Goal: Task Accomplishment & Management: Use online tool/utility

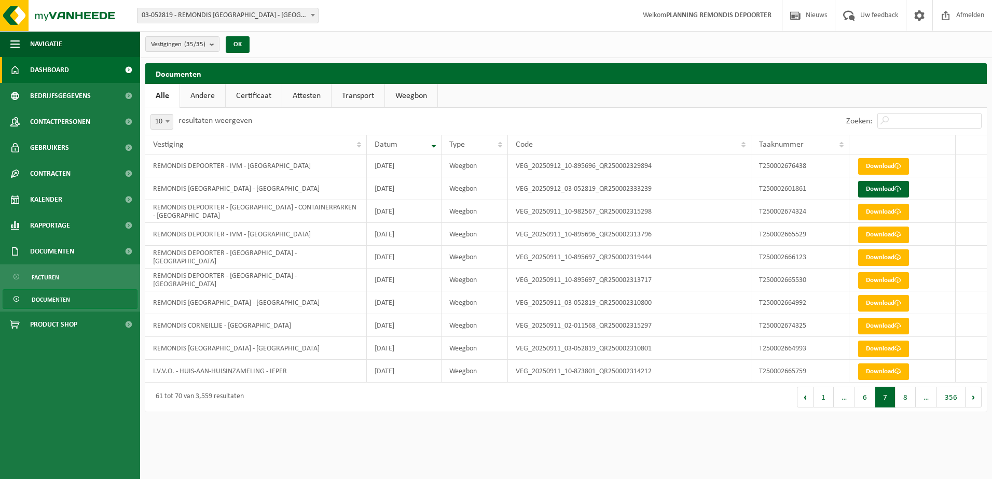
click at [54, 71] on span "Dashboard" at bounding box center [49, 70] width 39 height 26
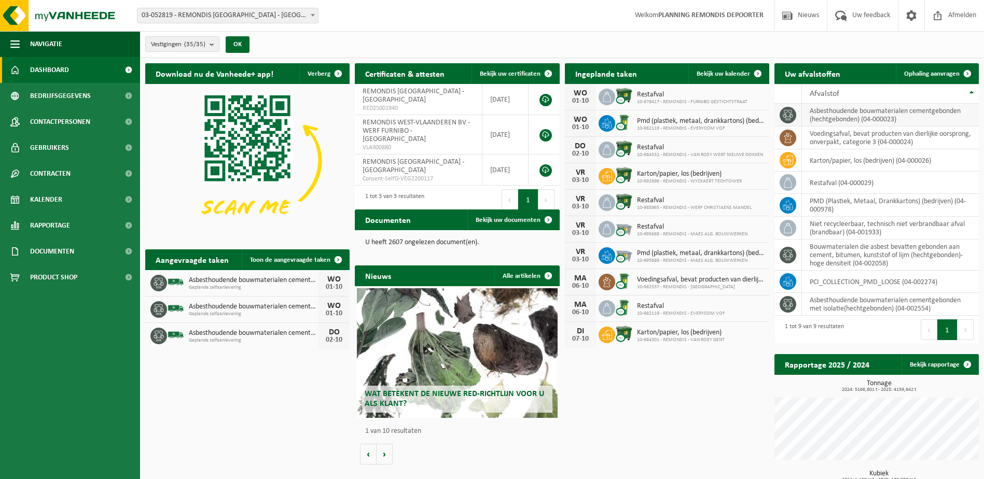
drag, startPoint x: 928, startPoint y: 78, endPoint x: 830, endPoint y: 109, distance: 103.5
click at [928, 78] on link "Ophaling aanvragen" at bounding box center [937, 73] width 82 height 21
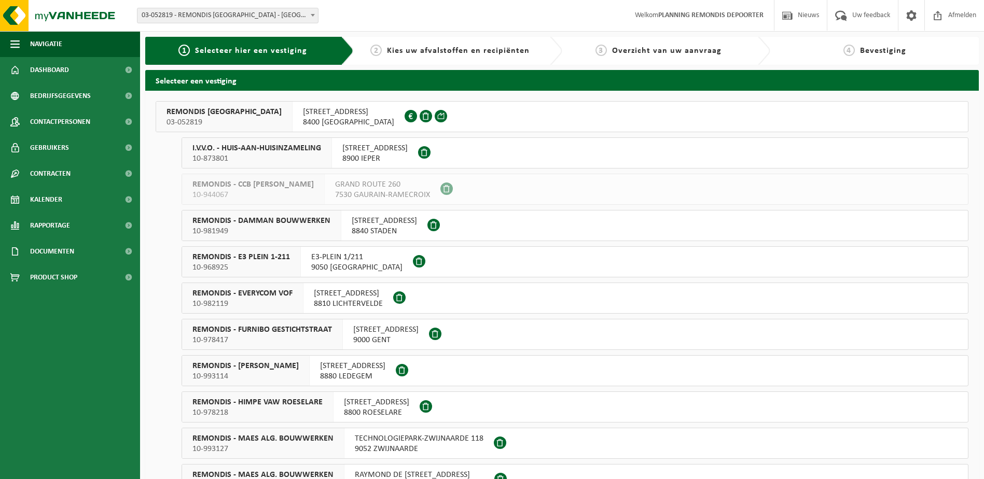
click at [301, 150] on span "I.V.V.O. - HUIS-AAN-HUISINZAMELING" at bounding box center [256, 148] width 129 height 10
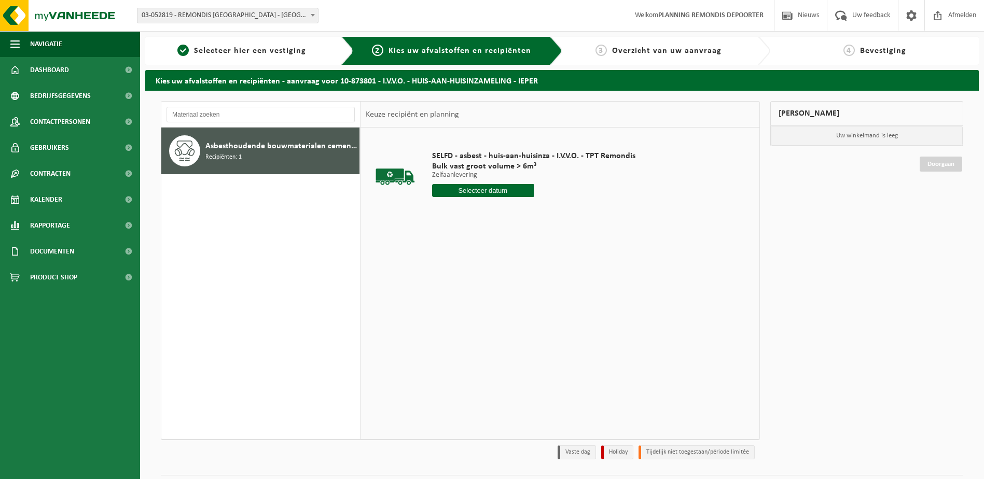
click at [479, 189] on input "text" at bounding box center [483, 190] width 102 height 13
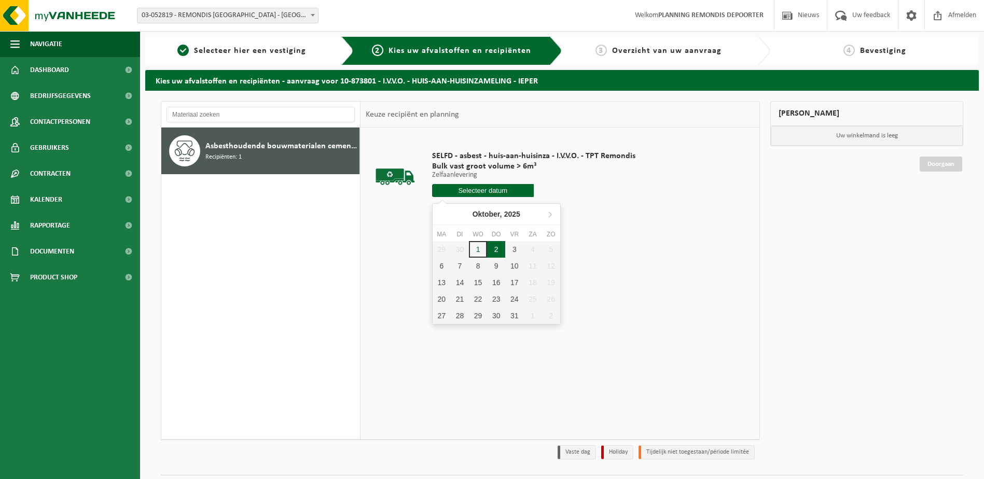
click at [491, 248] on div "2" at bounding box center [496, 249] width 18 height 17
type input "Van 2025-10-02"
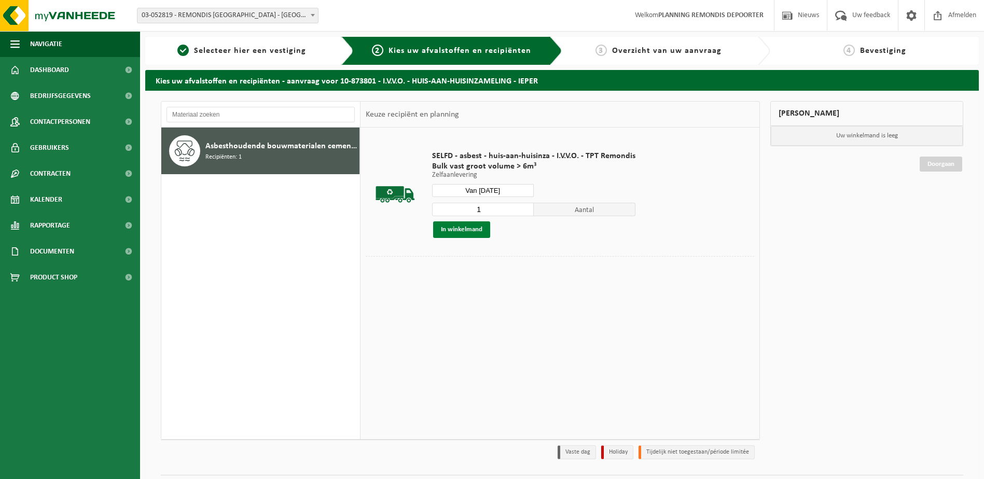
click at [462, 222] on button "In winkelmand" at bounding box center [461, 229] width 57 height 17
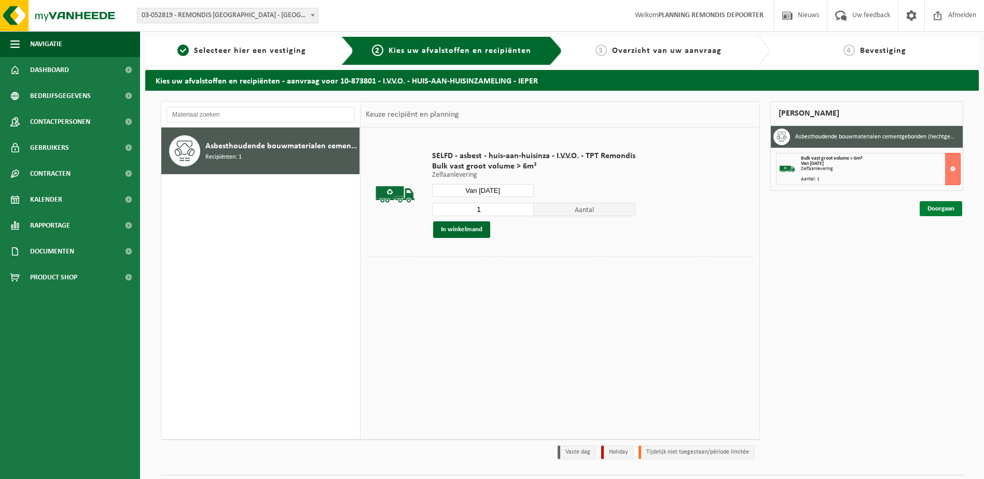
click at [954, 208] on link "Doorgaan" at bounding box center [941, 208] width 43 height 15
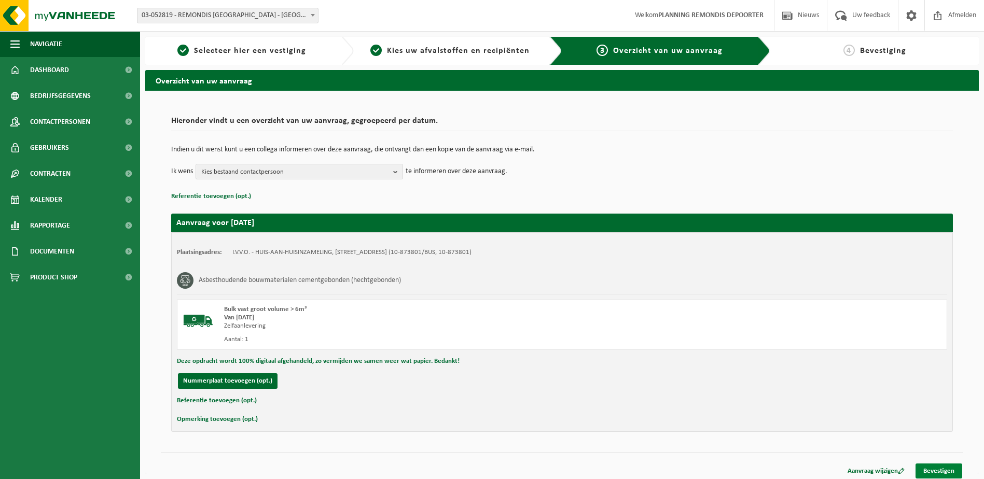
click at [940, 467] on link "Bevestigen" at bounding box center [938, 471] width 47 height 15
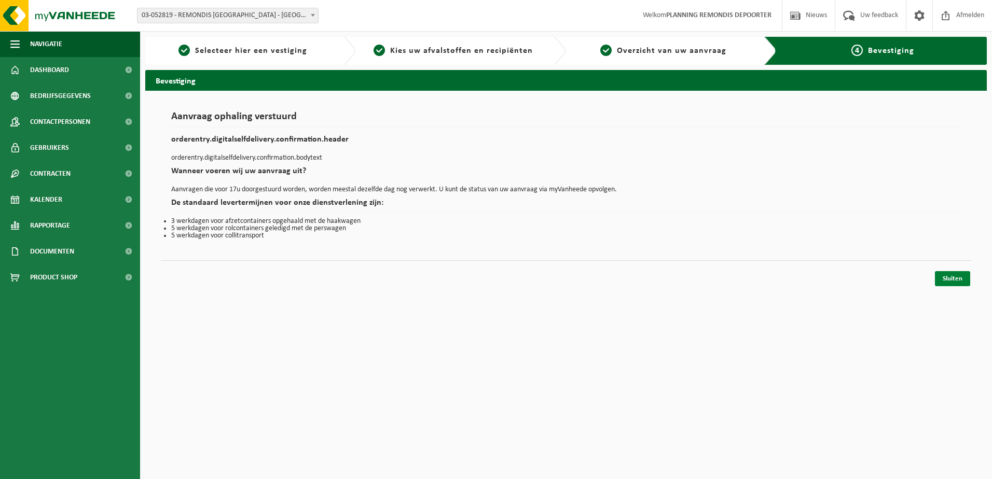
click at [956, 278] on link "Sluiten" at bounding box center [952, 278] width 35 height 15
